Goal: Task Accomplishment & Management: Manage account settings

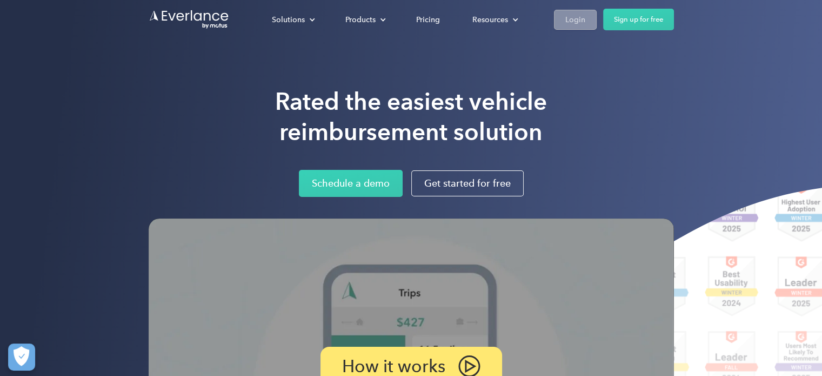
click at [443, 21] on div "Login" at bounding box center [576, 20] width 20 height 14
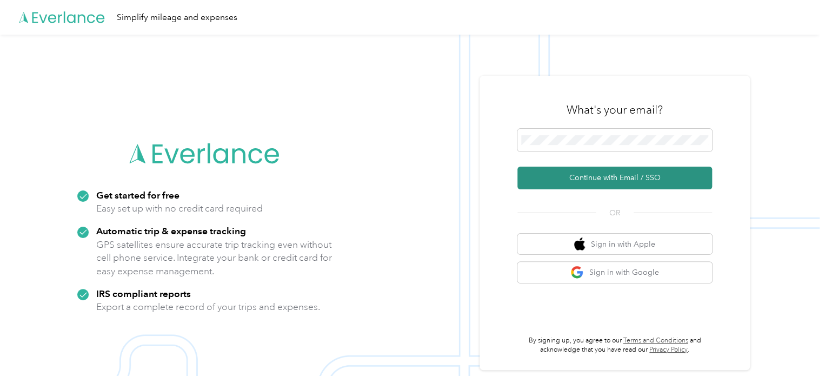
click at [623, 182] on button "Continue with Email / SSO" at bounding box center [614, 178] width 195 height 23
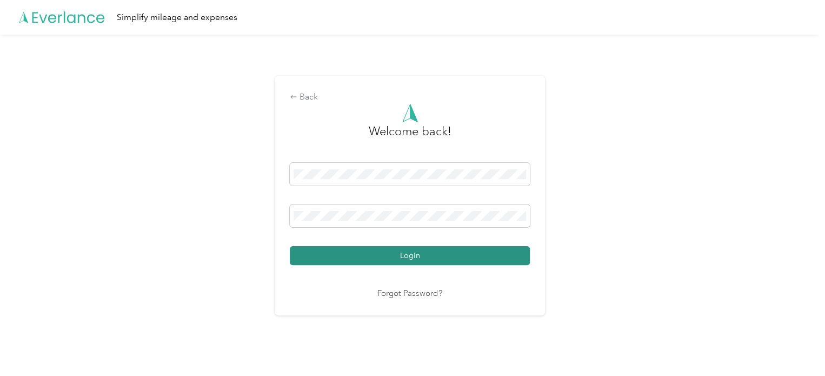
click at [403, 259] on button "Login" at bounding box center [410, 255] width 240 height 19
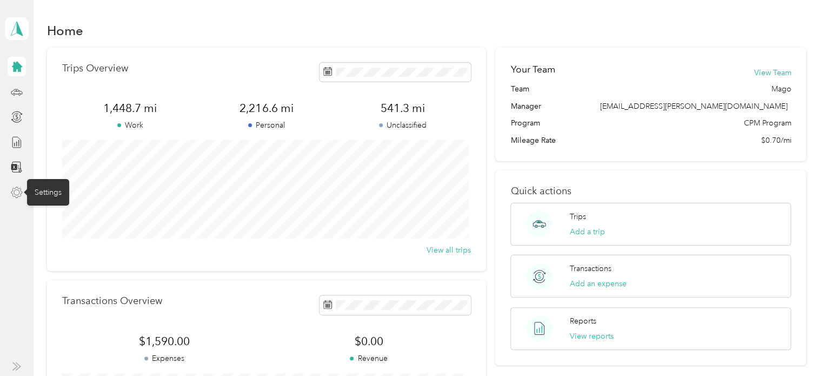
click at [15, 191] on icon at bounding box center [17, 193] width 12 height 12
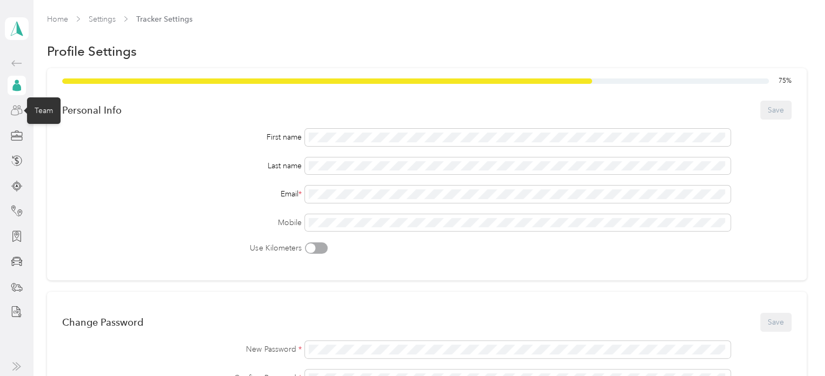
click at [17, 112] on icon at bounding box center [17, 110] width 12 height 12
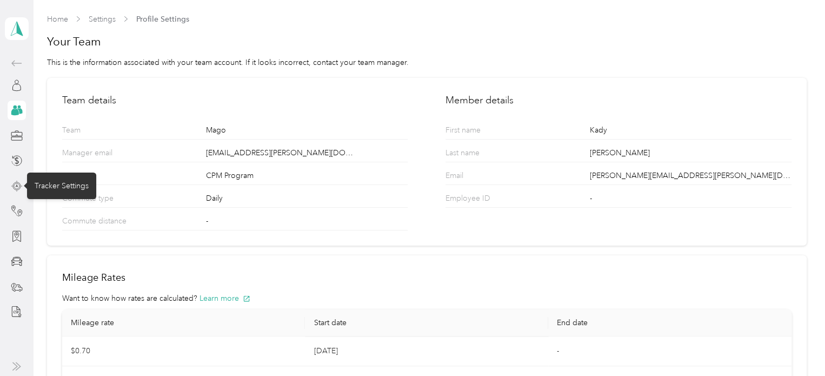
click at [17, 183] on icon at bounding box center [17, 186] width 12 height 12
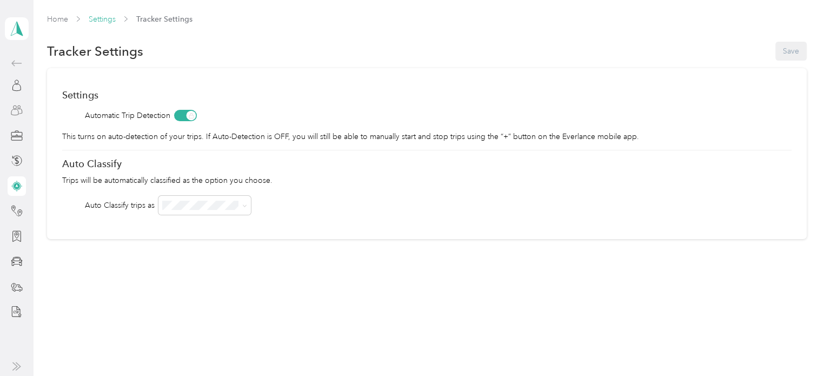
click at [101, 20] on link "Settings" at bounding box center [102, 19] width 27 height 9
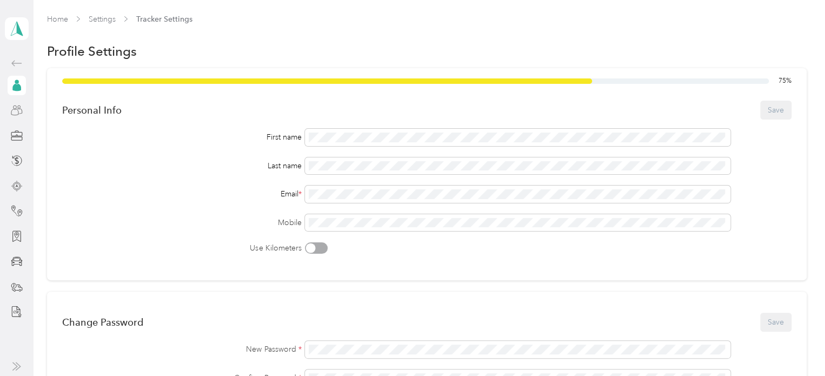
click at [17, 86] on icon at bounding box center [16, 87] width 9 height 8
click at [17, 64] on icon at bounding box center [16, 63] width 13 height 13
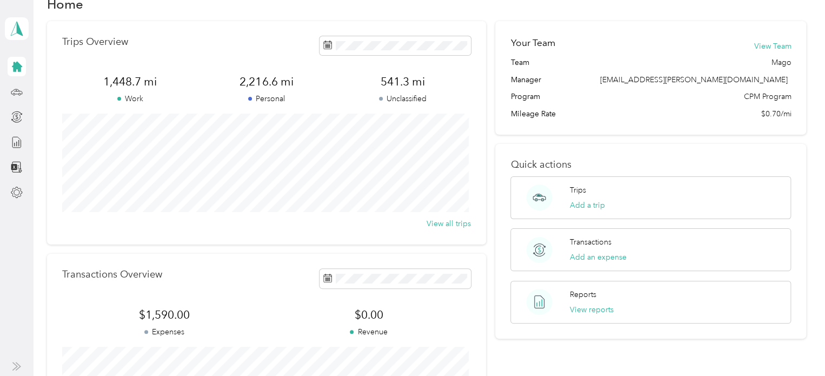
scroll to position [22, 0]
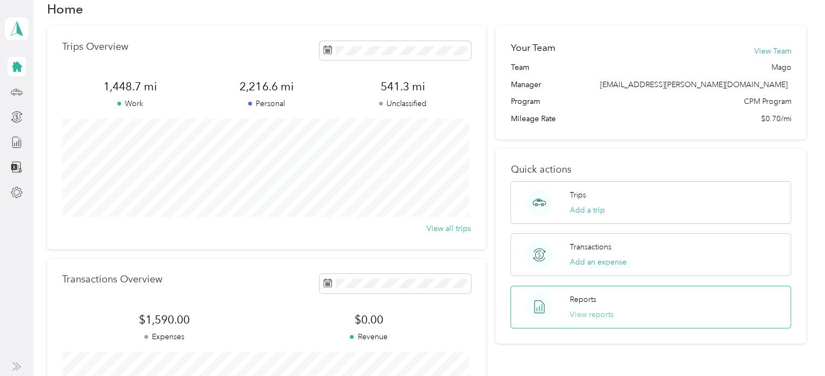
click at [585, 309] on button "View reports" at bounding box center [592, 314] width 44 height 11
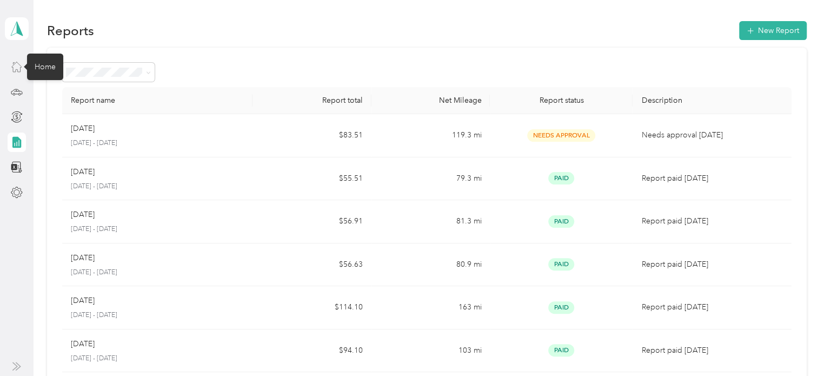
click at [15, 67] on icon at bounding box center [17, 67] width 12 height 12
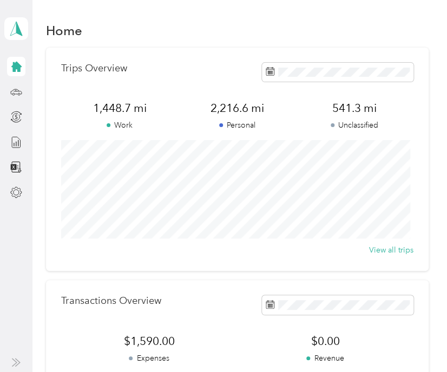
click at [167, 30] on div "Home" at bounding box center [237, 30] width 382 height 23
